Goal: Task Accomplishment & Management: Manage account settings

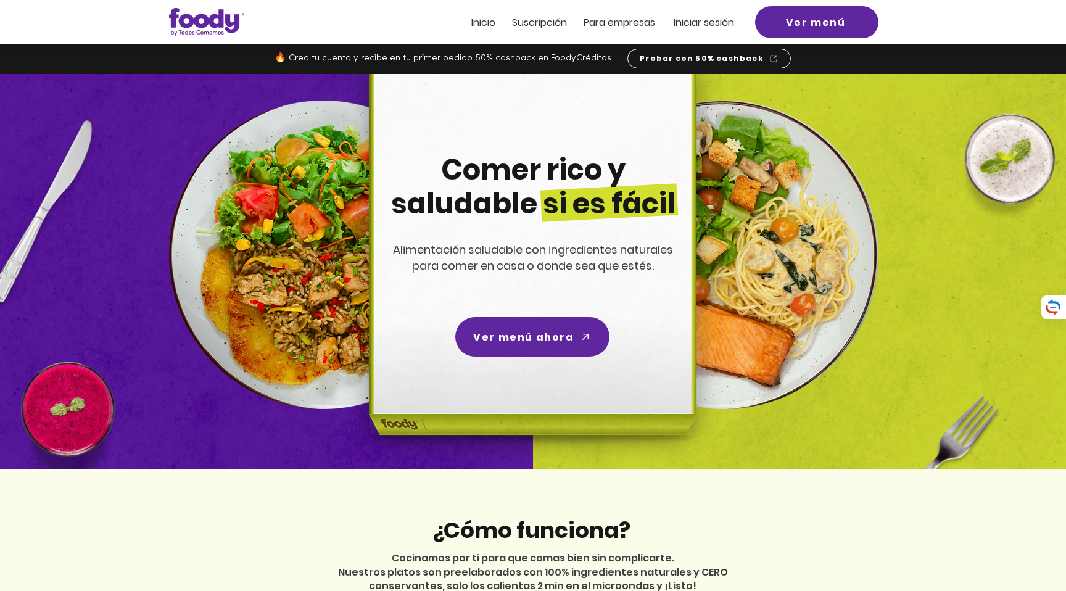
click at [479, 26] on span "Inicio" at bounding box center [483, 22] width 24 height 14
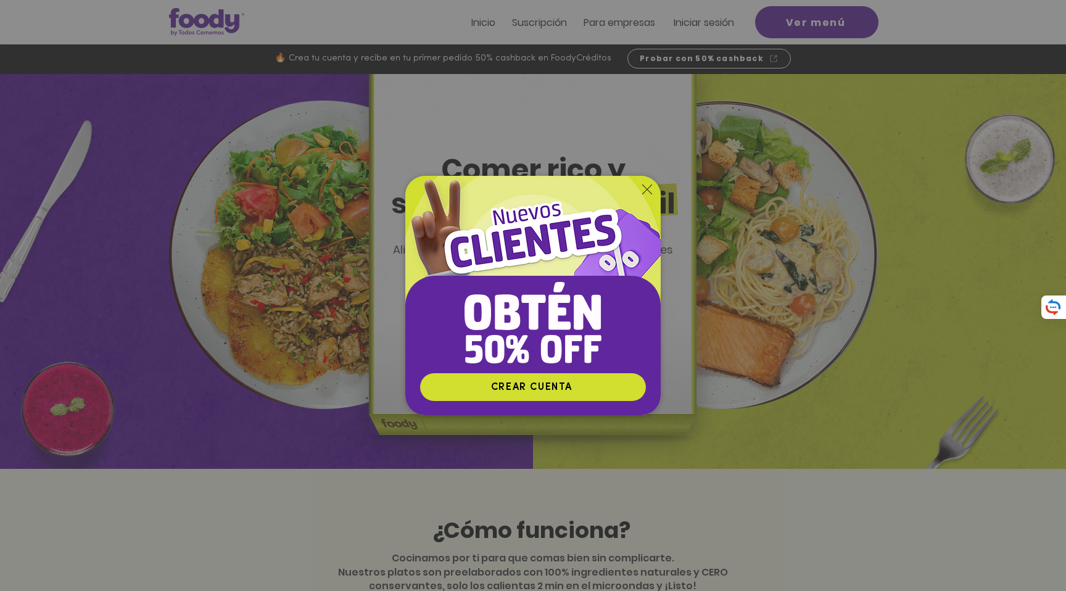
click at [644, 184] on icon "Volver al sitio" at bounding box center [647, 189] width 10 height 10
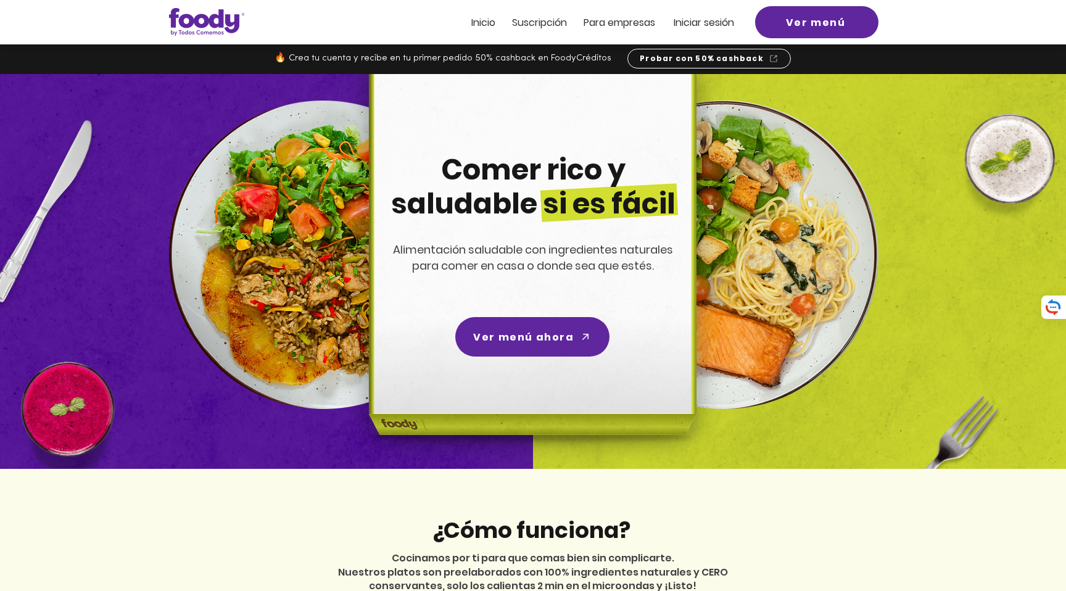
click at [704, 25] on span "Iniciar sesión" at bounding box center [703, 22] width 60 height 14
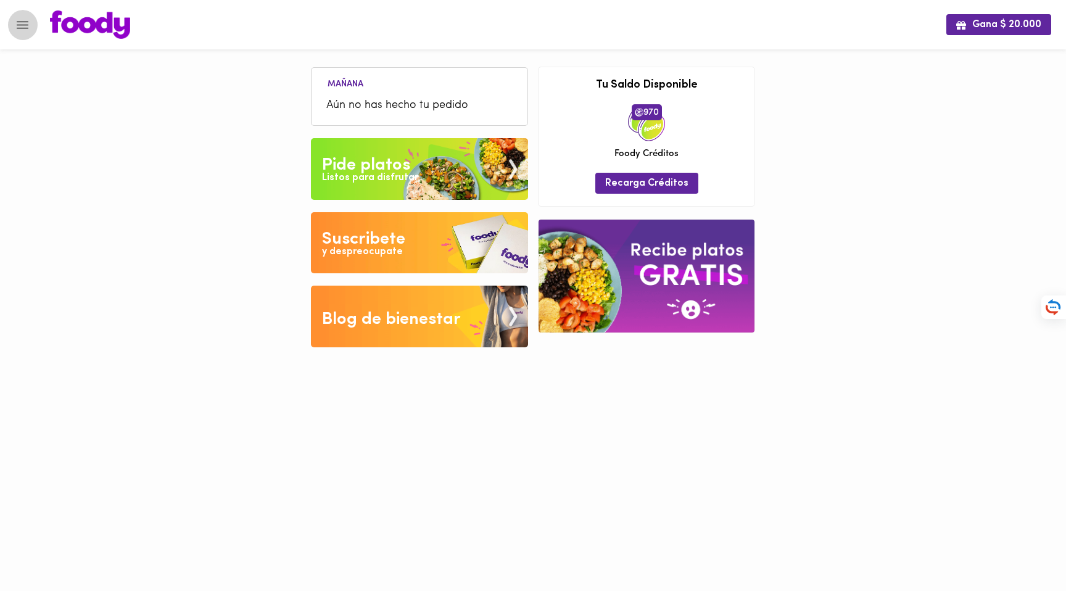
click at [31, 18] on button "Menu" at bounding box center [22, 25] width 30 height 30
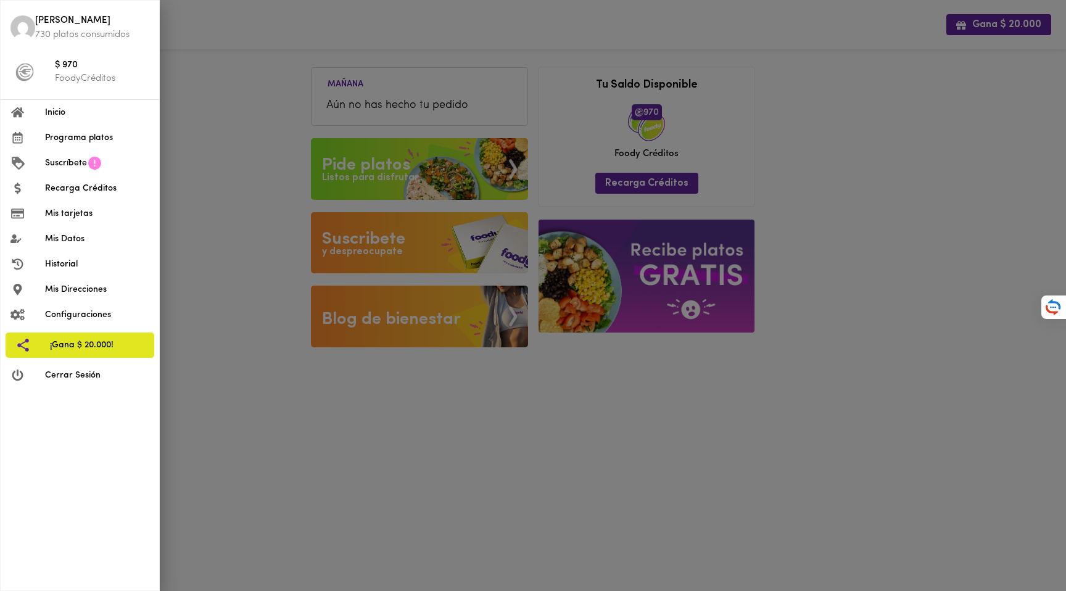
click at [60, 115] on span "Inicio" at bounding box center [97, 112] width 104 height 13
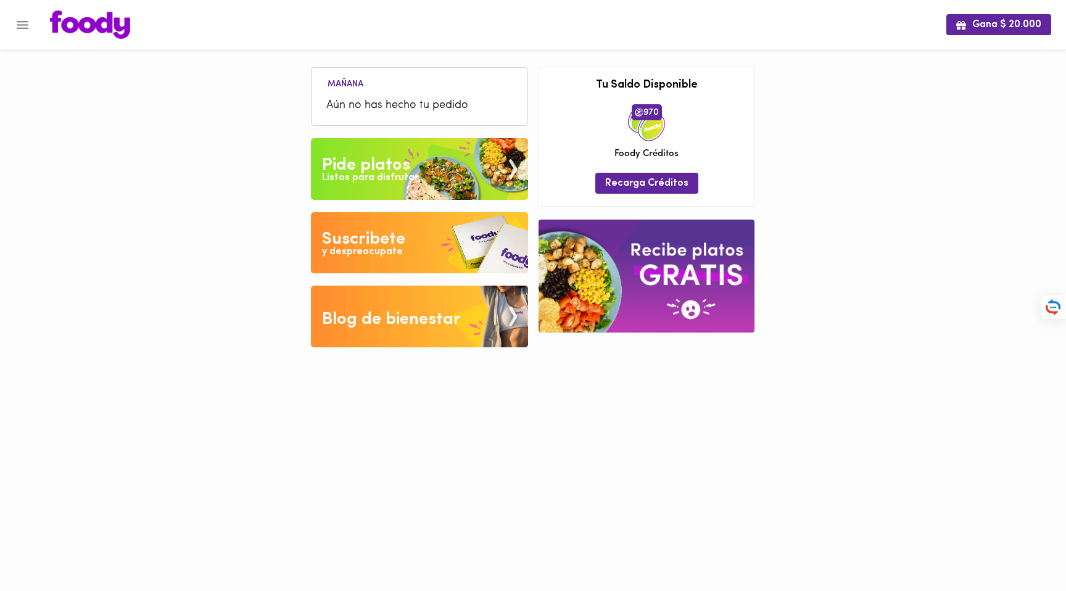
click at [19, 25] on icon "Menu" at bounding box center [23, 25] width 12 height 8
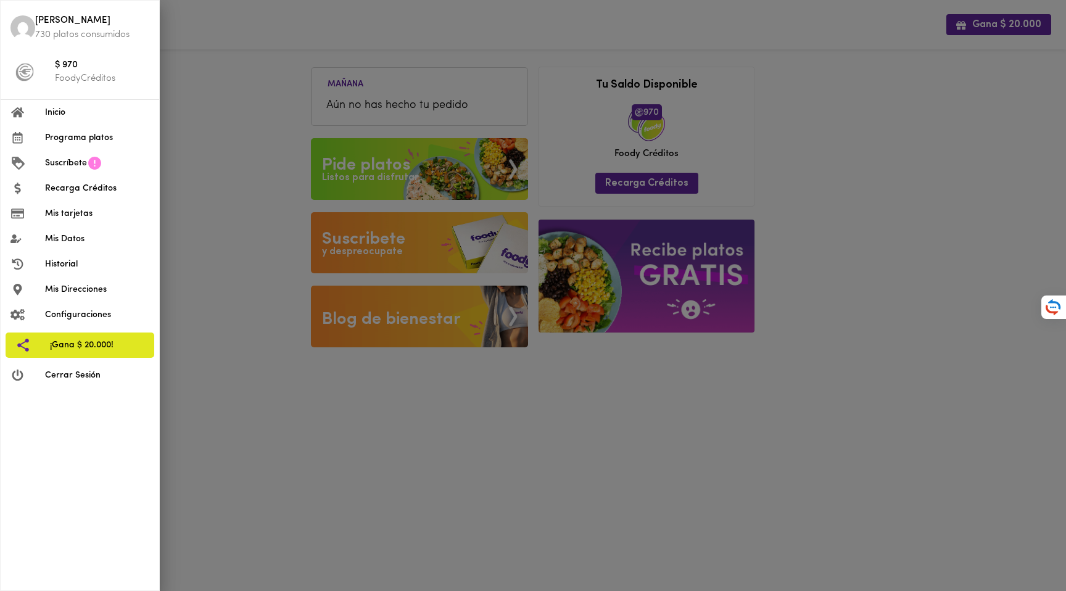
click at [28, 23] on img at bounding box center [22, 27] width 25 height 25
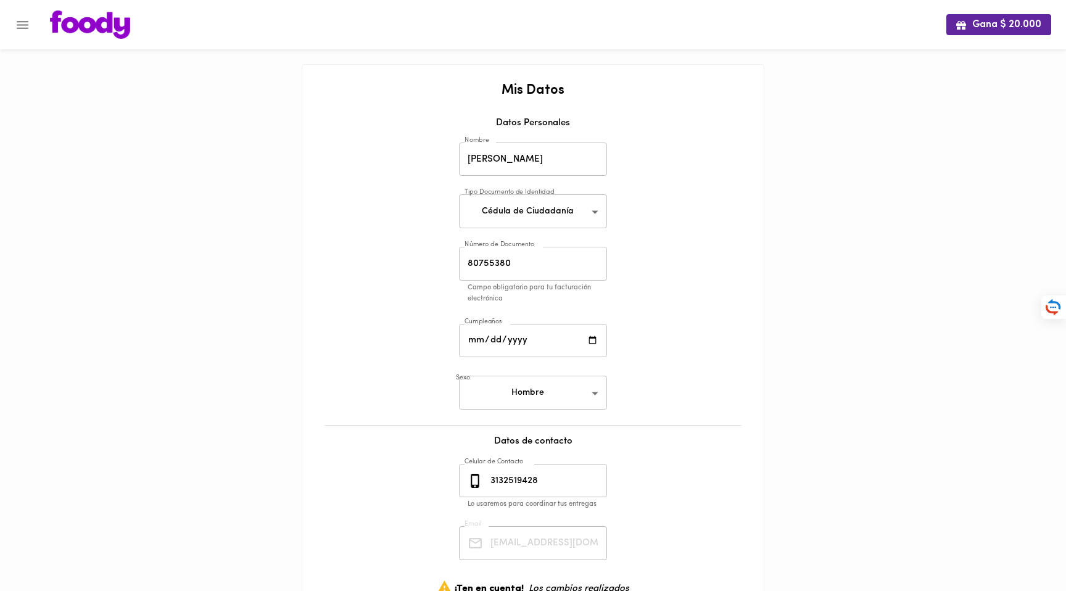
click at [210, 68] on div "Gana $ 20.000 Mis Datos Datos Personales Nombre Camilo Buitrago Nombre Tipo Doc…" at bounding box center [533, 350] width 1066 height 701
click at [801, 130] on div "Gana $ 20.000 Mis Datos Datos Personales Nombre Camilo Buitrago Nombre Tipo Doc…" at bounding box center [533, 350] width 1066 height 701
click at [76, 23] on img at bounding box center [90, 24] width 80 height 28
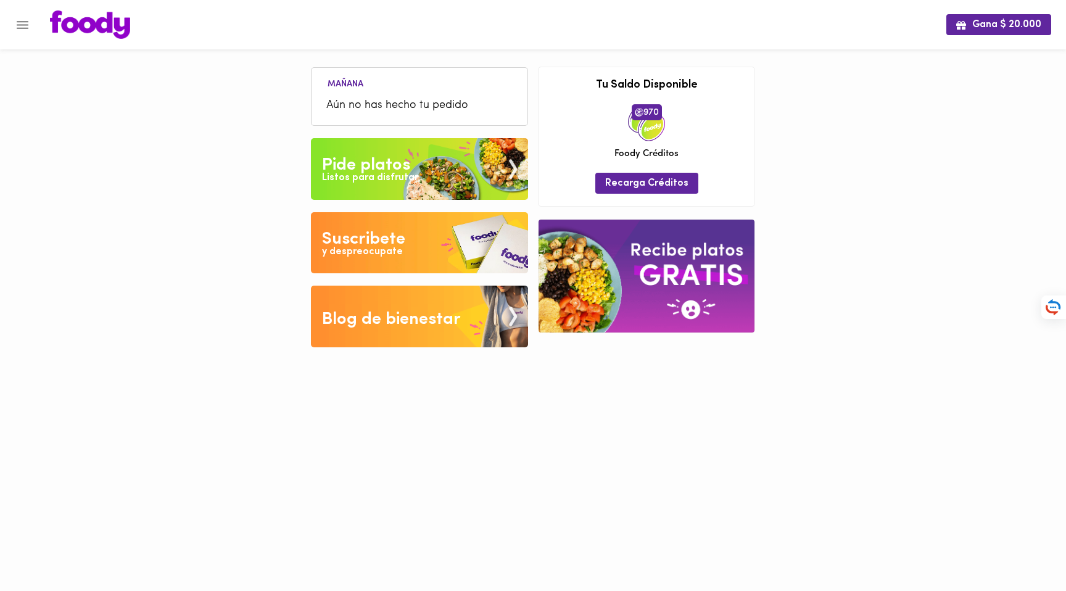
click at [28, 22] on icon "Menu" at bounding box center [22, 24] width 15 height 15
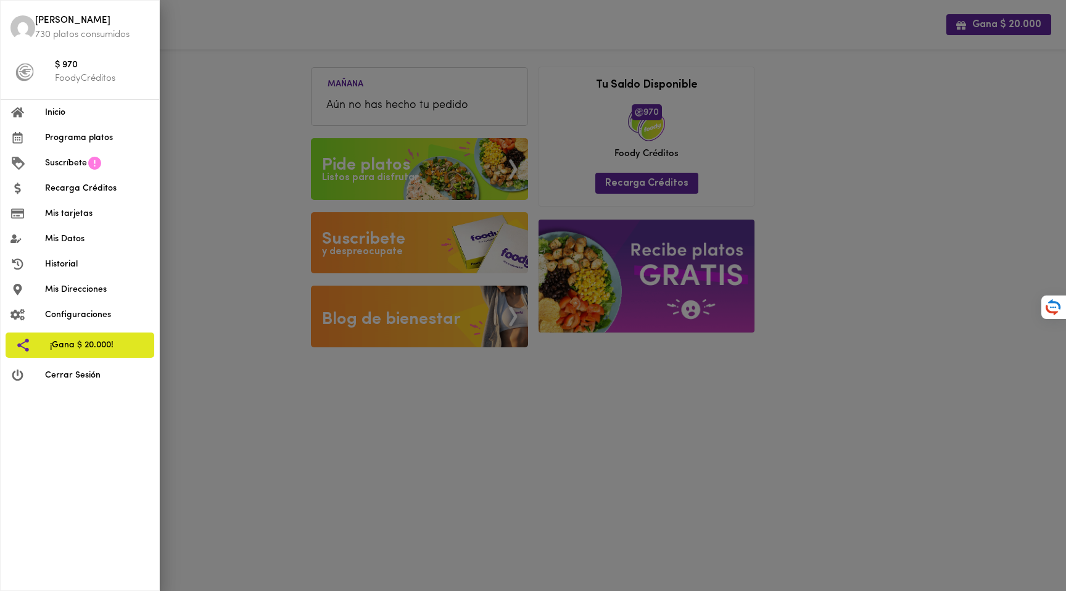
click at [186, 67] on div at bounding box center [533, 295] width 1066 height 591
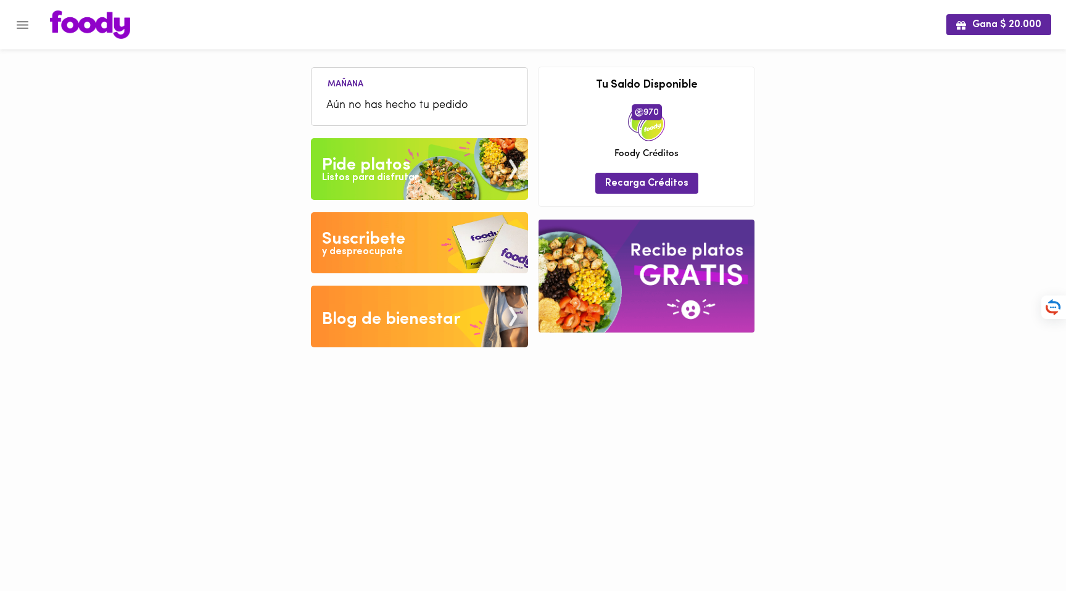
click at [213, 113] on div "Gana $ 20.000 Mañana Aún no has hecho tu pedido Tu pago contraentrega por $- es…" at bounding box center [533, 183] width 1066 height 366
drag, startPoint x: 929, startPoint y: 121, endPoint x: 676, endPoint y: 101, distance: 254.3
click at [929, 121] on div "Gana $ 20.000 Mañana Aún no has hecho tu pedido Tu pago contraentrega por $- es…" at bounding box center [533, 183] width 1066 height 366
click at [19, 28] on icon "Menu" at bounding box center [23, 25] width 12 height 8
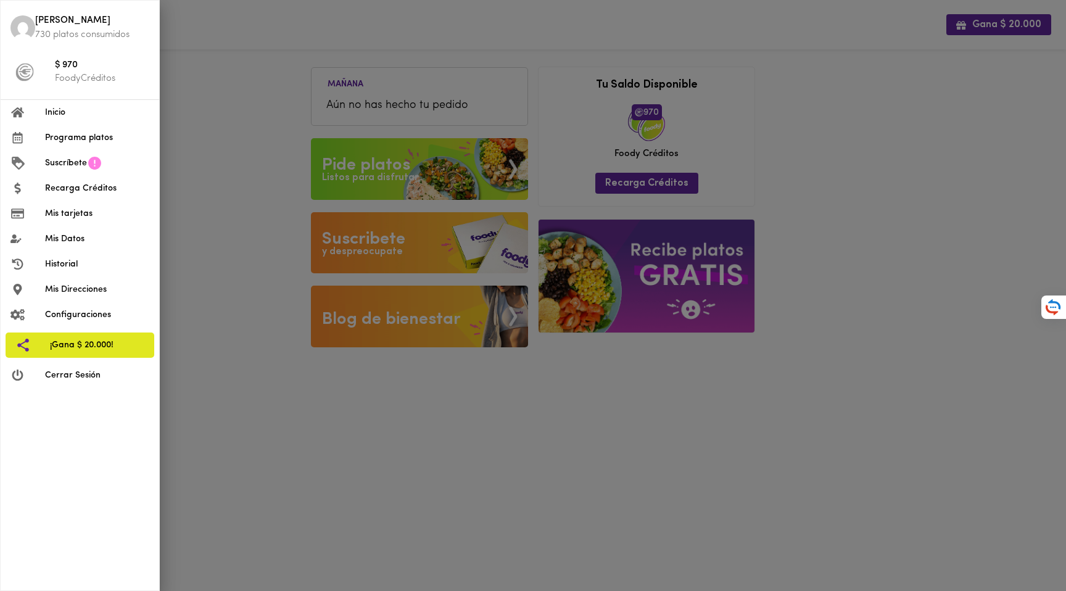
click at [278, 28] on div at bounding box center [533, 295] width 1066 height 591
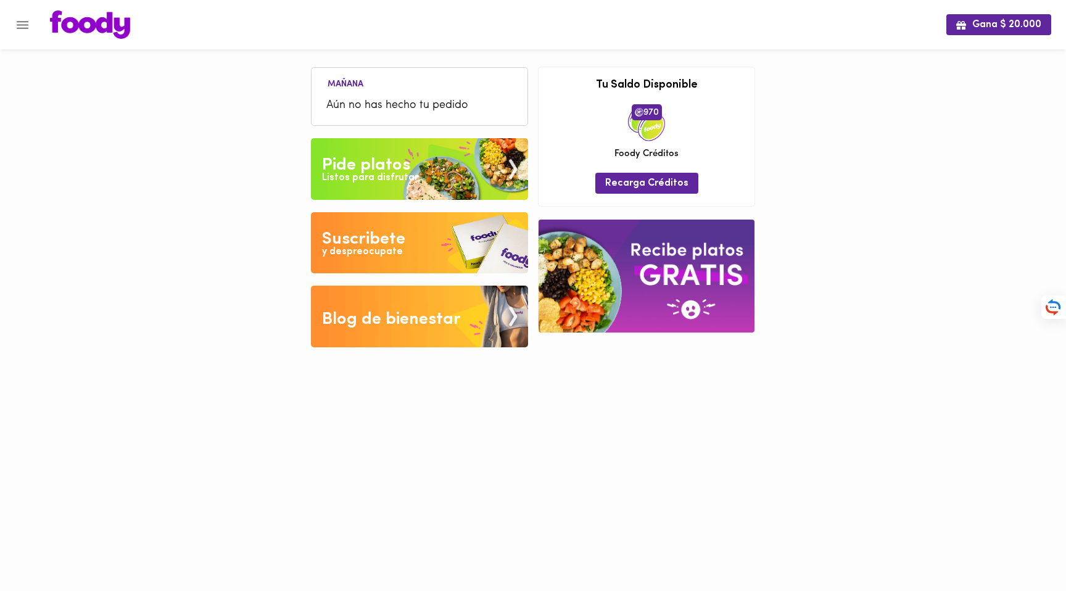
click at [926, 233] on div "Gana $ 20.000 Mañana Aún no has hecho tu pedido Tu pago contraentrega por $- es…" at bounding box center [533, 183] width 1066 height 366
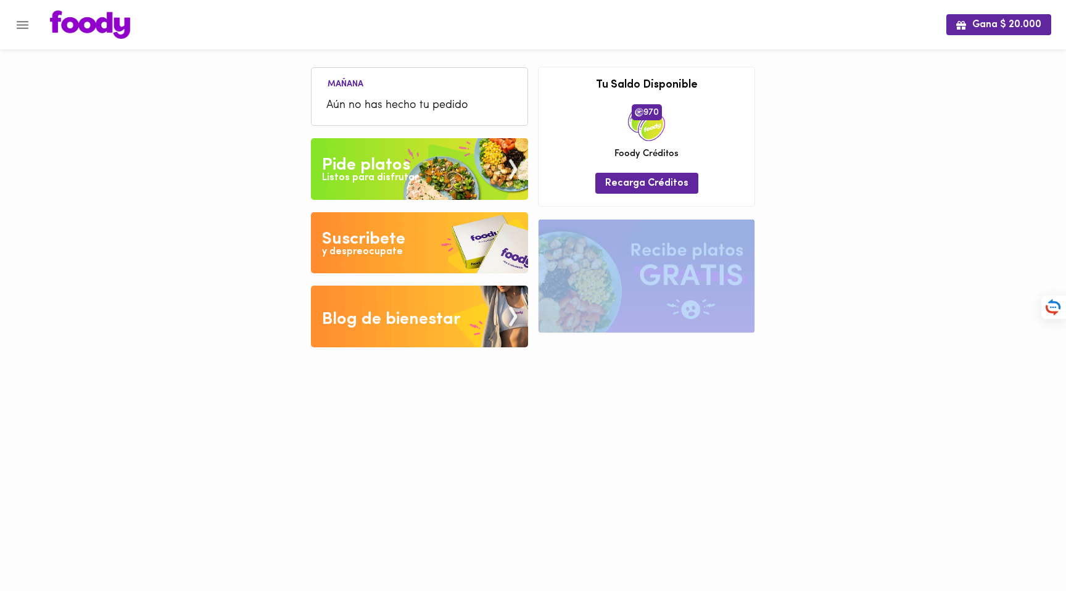
click at [926, 233] on div "Gana $ 20.000 Mañana Aún no has hecho tu pedido Tu pago contraentrega por $- es…" at bounding box center [533, 183] width 1066 height 366
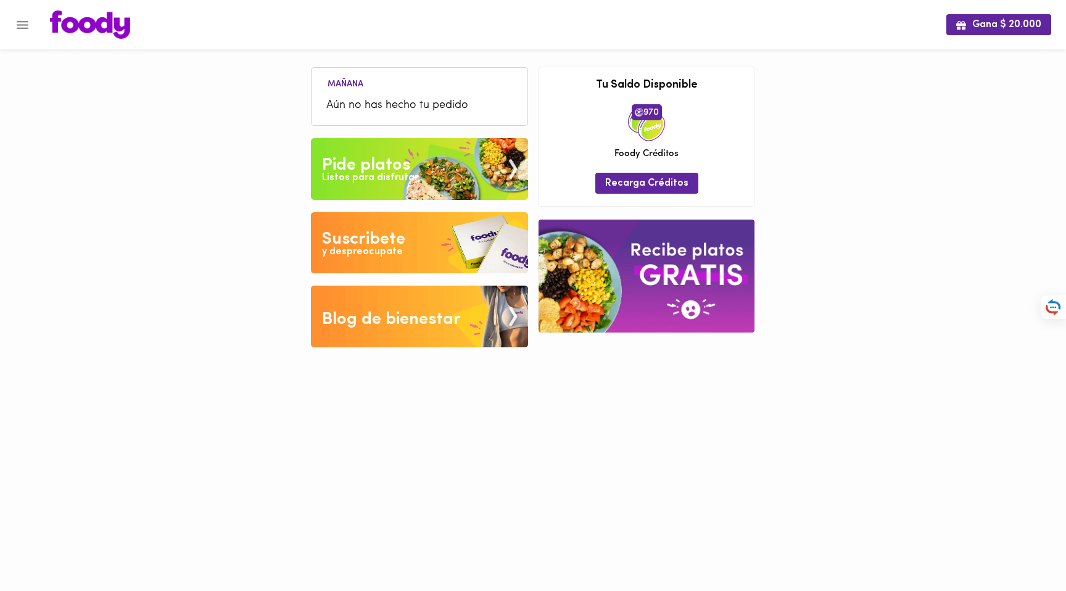
click at [812, 110] on div "Gana $ 20.000 Mañana Aún no has hecho tu pedido Tu pago contraentrega por $- es…" at bounding box center [533, 183] width 1066 height 366
click at [28, 24] on icon "Menu" at bounding box center [22, 24] width 15 height 15
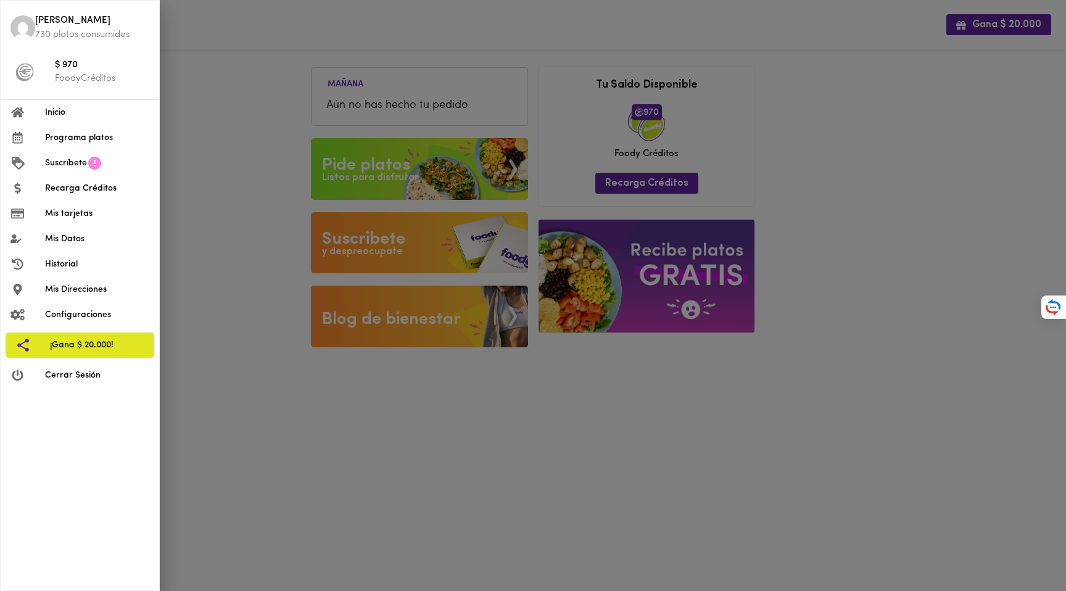
click at [295, 47] on div at bounding box center [533, 295] width 1066 height 591
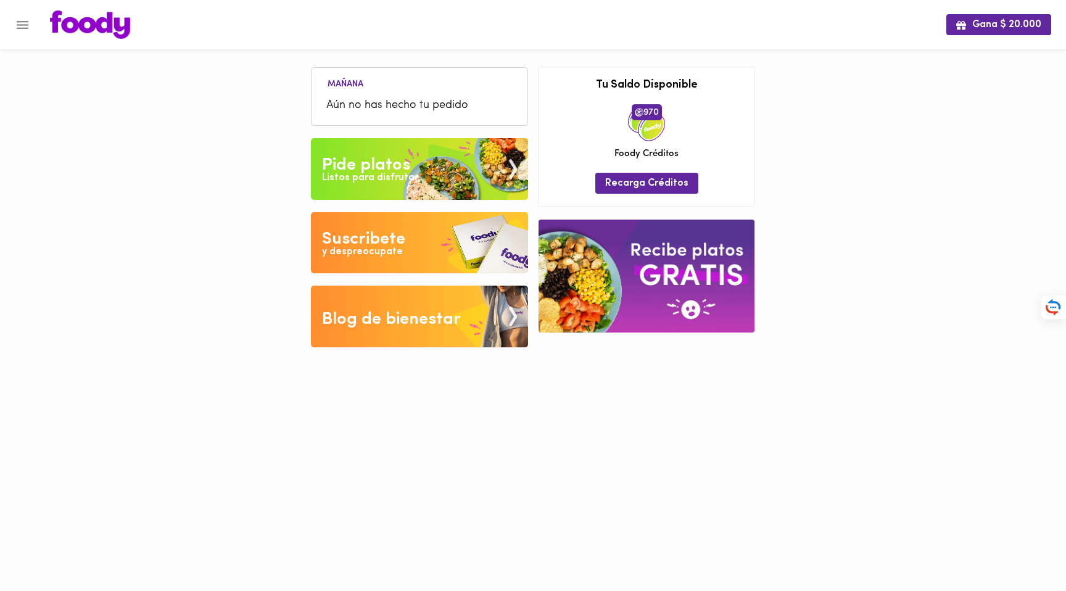
click at [242, 51] on div "Gana $ 20.000 Mañana Aún no has hecho tu pedido Tu pago contraentrega por $- es…" at bounding box center [533, 183] width 1066 height 366
click at [27, 33] on button "Menu" at bounding box center [22, 25] width 30 height 30
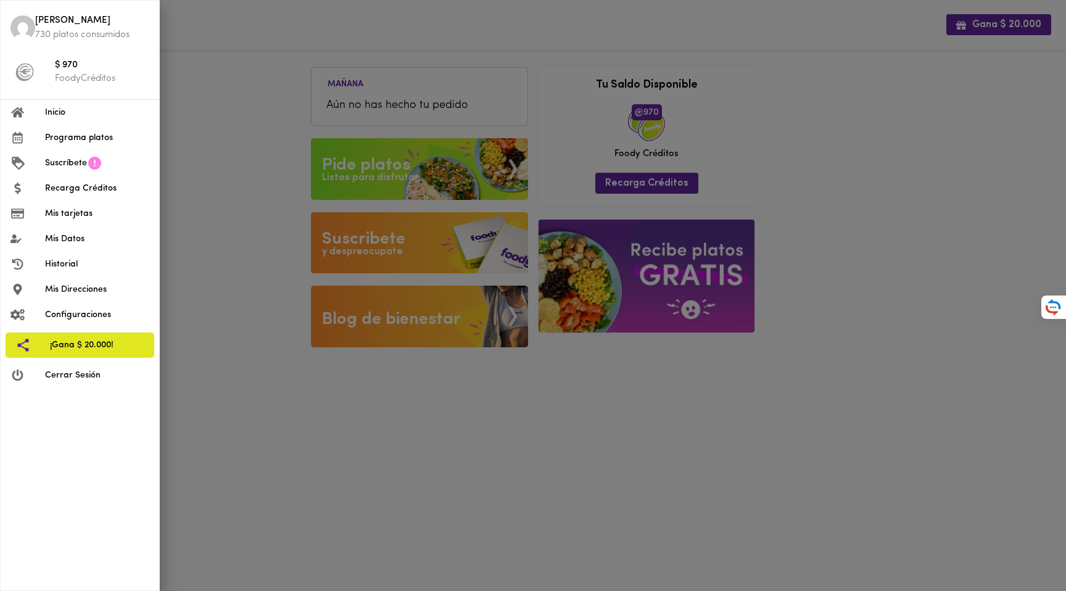
click at [226, 73] on div at bounding box center [533, 295] width 1066 height 591
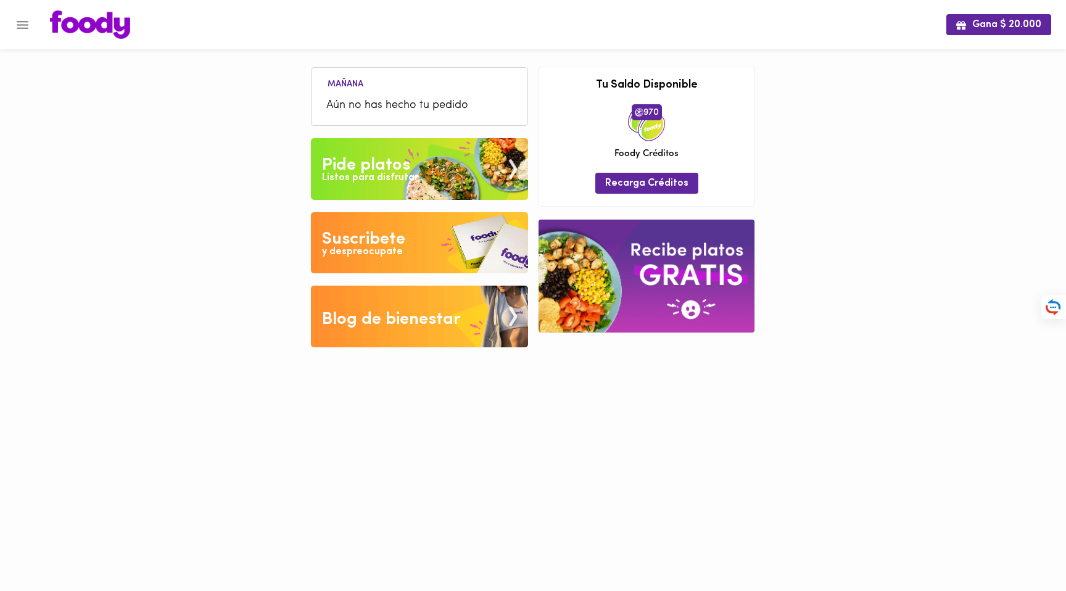
click at [225, 100] on div "Gana $ 20.000 Mañana Aún no has hecho tu pedido Tu pago contraentrega por $- es…" at bounding box center [533, 183] width 1066 height 366
click at [275, 34] on div at bounding box center [492, 24] width 908 height 28
click at [294, 36] on div at bounding box center [492, 24] width 908 height 28
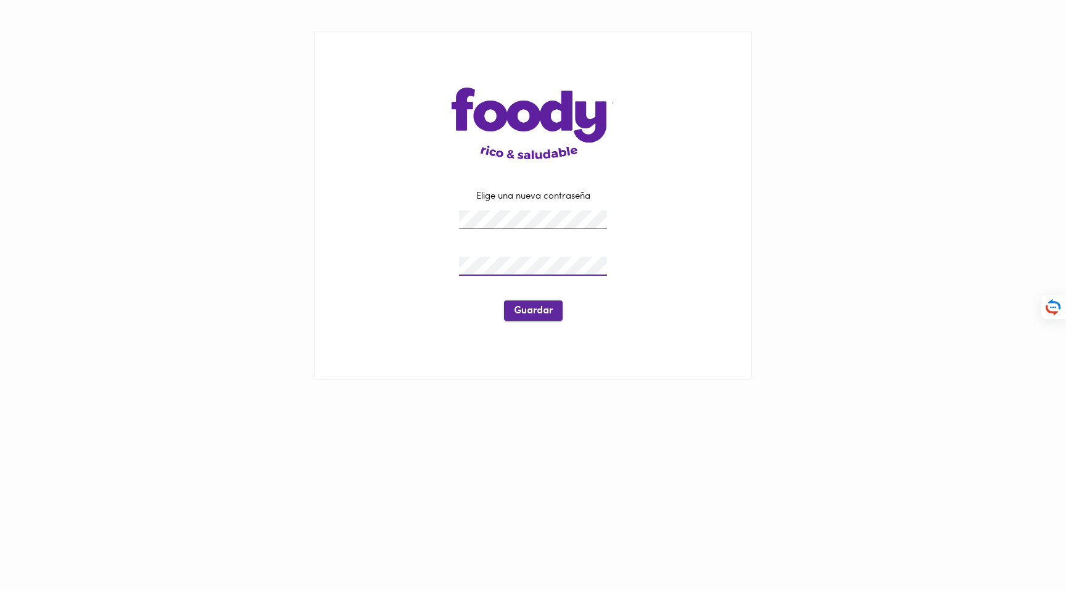
click at [532, 312] on span "Guardar" at bounding box center [533, 311] width 39 height 12
